Goal: Information Seeking & Learning: Check status

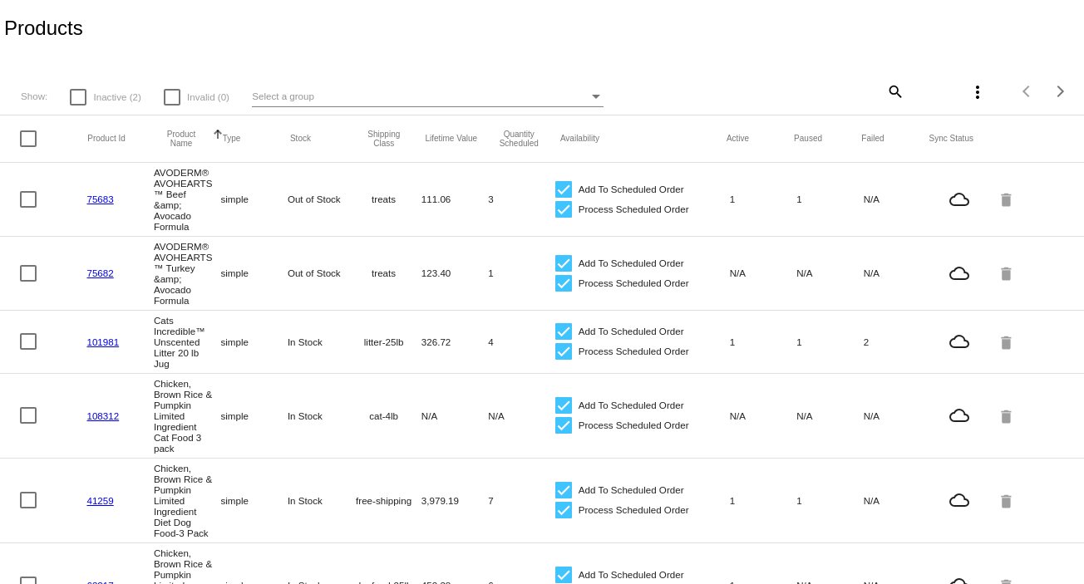
click at [885, 89] on mat-icon "search" at bounding box center [895, 91] width 20 height 26
click at [742, 88] on input "Search" at bounding box center [814, 88] width 180 height 13
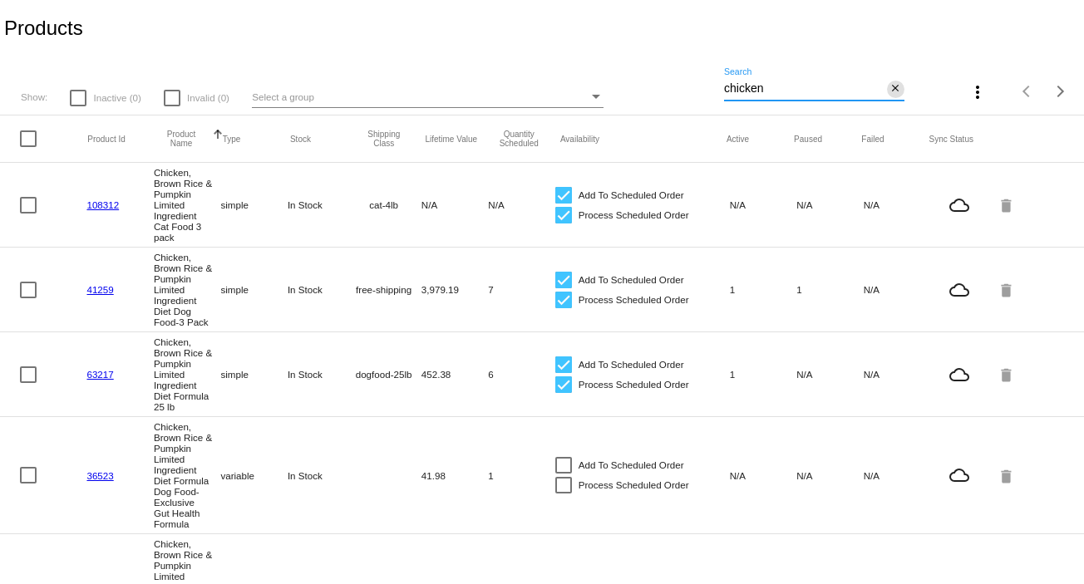
type input "chicken"
click at [890, 89] on mat-icon "close" at bounding box center [896, 88] width 12 height 13
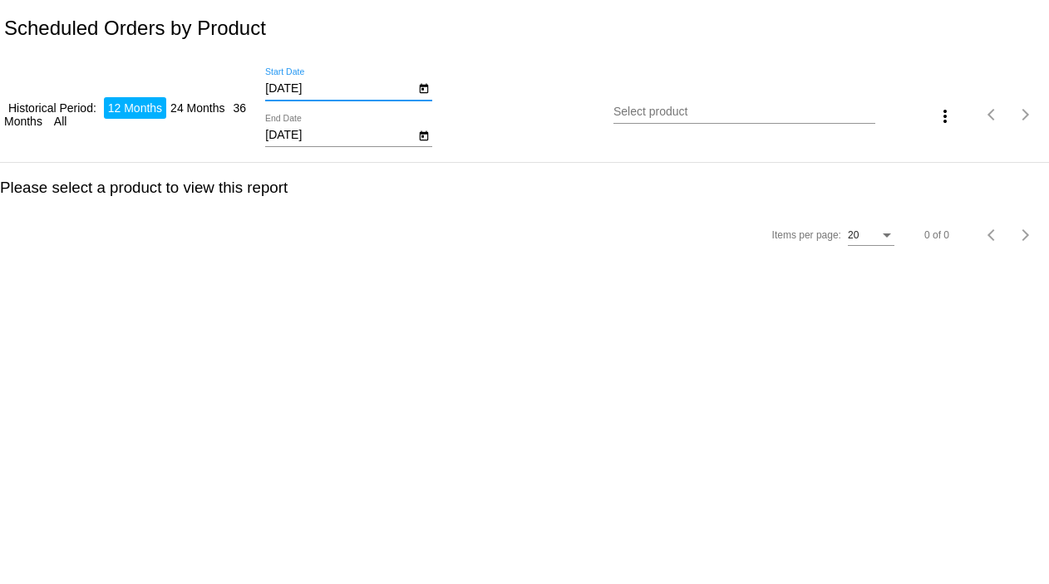
click at [315, 88] on input "[DATE]" at bounding box center [340, 88] width 150 height 13
type input "[DATE]"
click at [317, 132] on input "[DATE]" at bounding box center [340, 135] width 150 height 13
type input "[DATE]"
click at [652, 113] on input "Select product" at bounding box center [744, 112] width 261 height 13
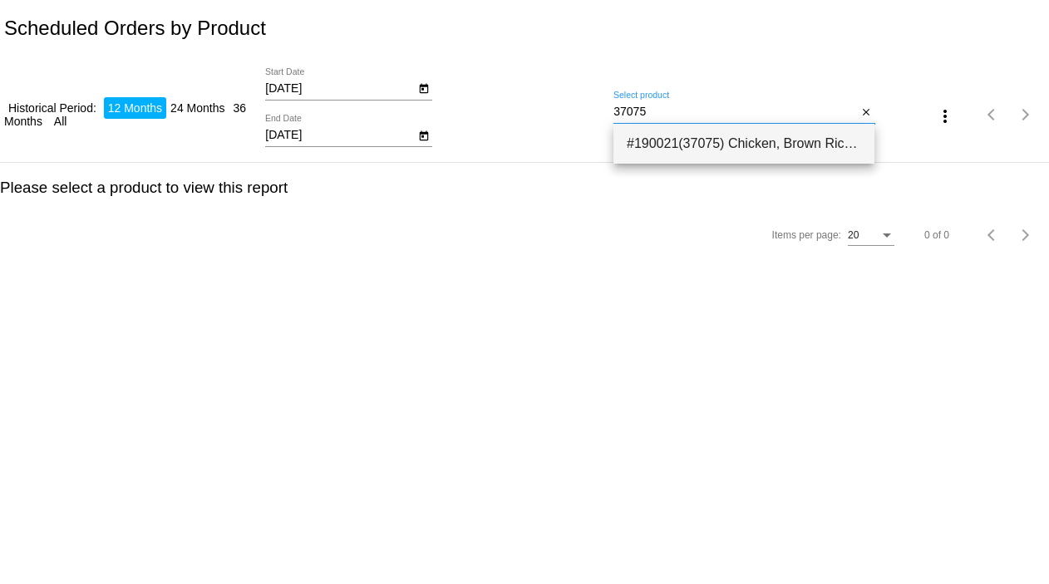
click at [665, 139] on span "#190021(37075) Chicken, Brown Rice & Pumpkin Limited Ingredient Diet Formula Do…" at bounding box center [744, 144] width 234 height 40
type input "Chicken, Brown Rice & Pumpkin Limited Ingredient Diet Formula Dog Food-Exclusiv…"
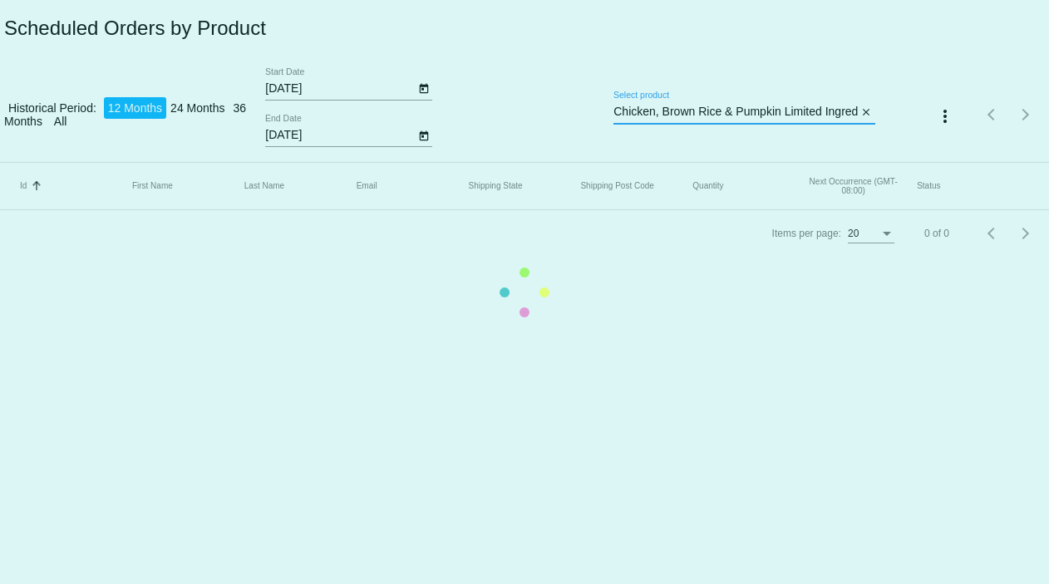
scroll to position [0, 509]
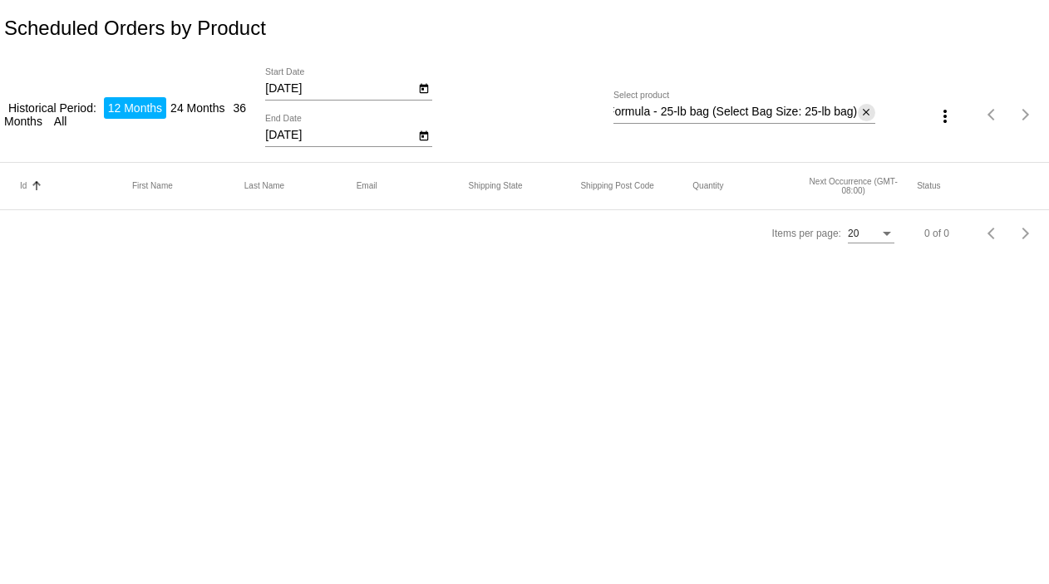
drag, startPoint x: 865, startPoint y: 109, endPoint x: 852, endPoint y: 116, distance: 14.1
click at [865, 108] on mat-icon "close" at bounding box center [866, 112] width 12 height 13
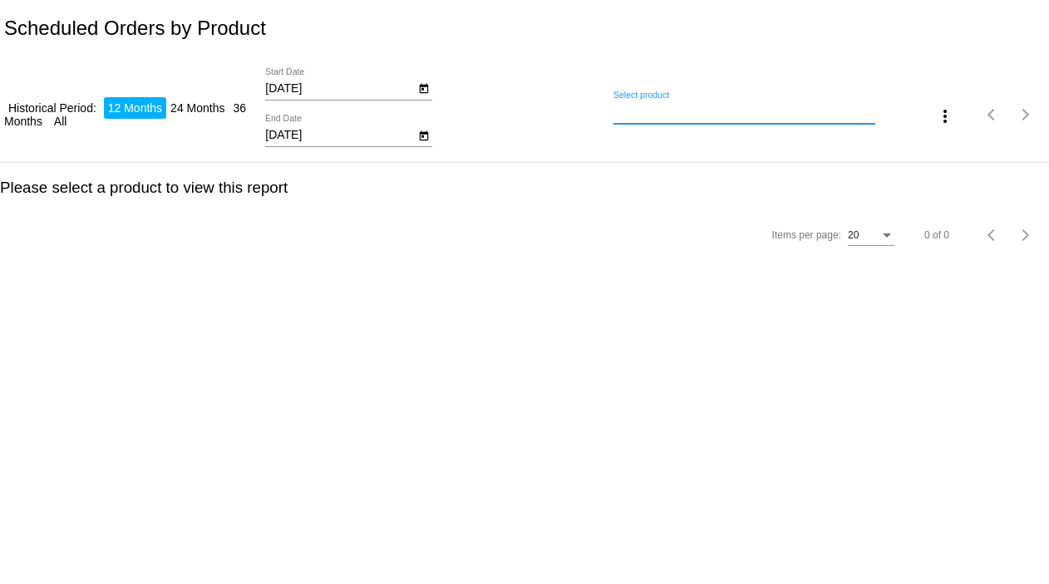
click at [809, 113] on input "Select product" at bounding box center [744, 112] width 261 height 13
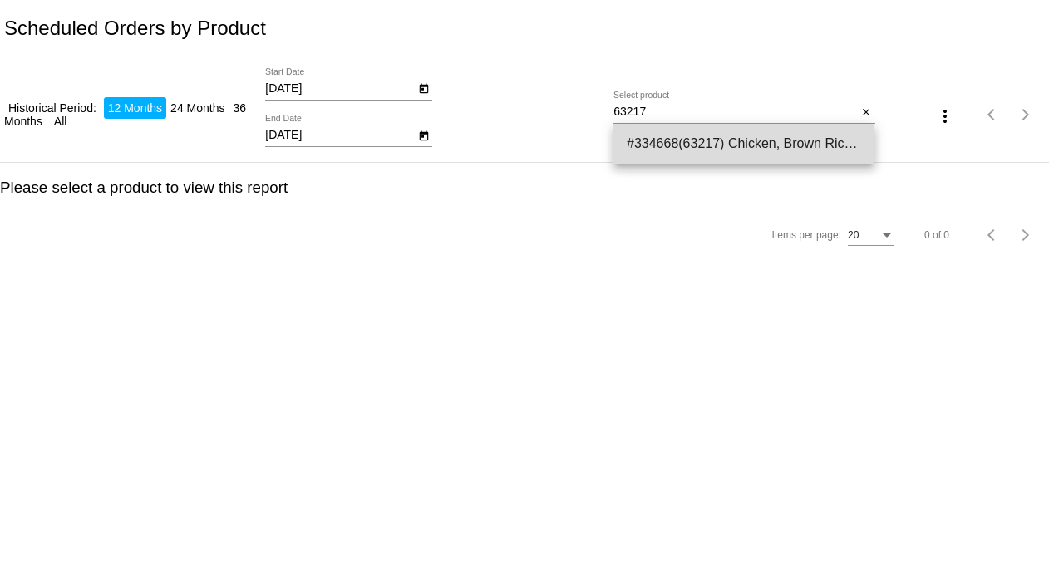
click at [806, 143] on span "#334668(63217) Chicken, Brown Rice & Pumpkin Limited Ingredient Diet Formula 25…" at bounding box center [744, 144] width 234 height 40
type input "Chicken, Brown Rice & Pumpkin Limited Ingredient Diet Formula 25 lb"
